Goal: Task Accomplishment & Management: Complete application form

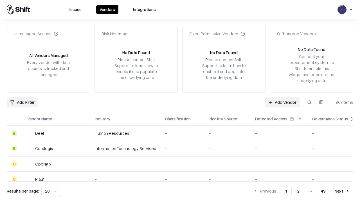
click at [282, 102] on link "Add Vendor" at bounding box center [282, 102] width 35 height 10
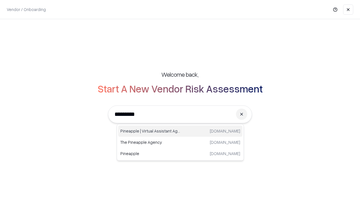
click at [180, 131] on div "Pineapple | Virtual Assistant Agency [DOMAIN_NAME]" at bounding box center [180, 130] width 124 height 11
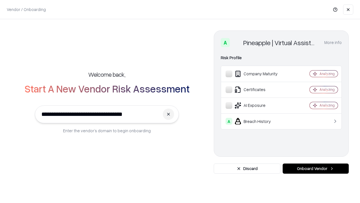
type input "**********"
click at [316, 168] on button "Onboard Vendor" at bounding box center [316, 168] width 66 height 10
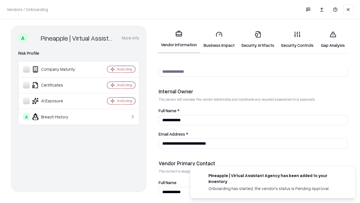
scroll to position [292, 0]
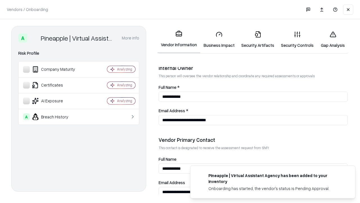
click at [219, 39] on link "Business Impact" at bounding box center [219, 39] width 38 height 26
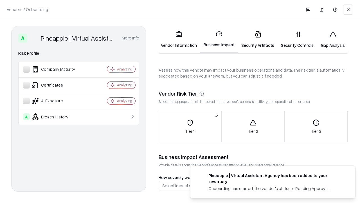
click at [333, 39] on link "Gap Analysis" at bounding box center [333, 39] width 32 height 26
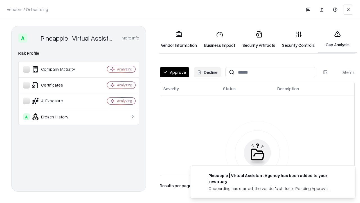
click at [175, 72] on button "Approve" at bounding box center [175, 72] width 30 height 10
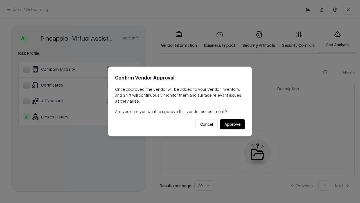
click at [233, 124] on button "Approve" at bounding box center [232, 124] width 25 height 10
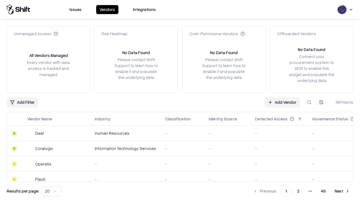
type input "**********"
click at [282, 102] on link "Add Vendor" at bounding box center [282, 102] width 35 height 10
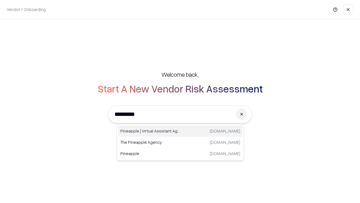
click at [180, 131] on div "Pineapple | Virtual Assistant Agency [DOMAIN_NAME]" at bounding box center [180, 130] width 124 height 11
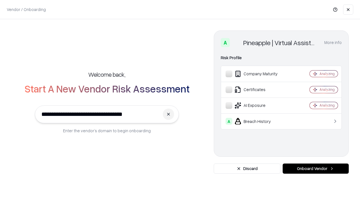
type input "**********"
click at [316, 168] on button "Onboard Vendor" at bounding box center [316, 168] width 66 height 10
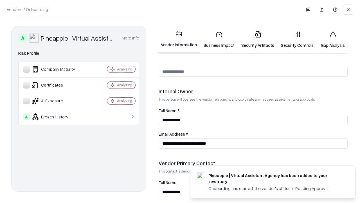
scroll to position [292, 0]
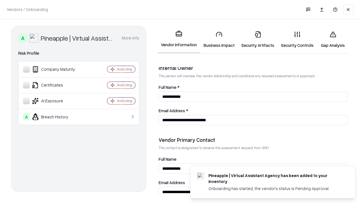
click at [333, 39] on link "Gap Analysis" at bounding box center [333, 39] width 32 height 26
